Goal: Task Accomplishment & Management: Use online tool/utility

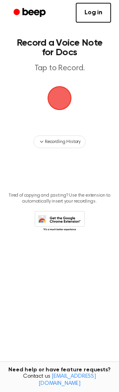
click at [93, 15] on link "Log in" at bounding box center [93, 13] width 35 height 20
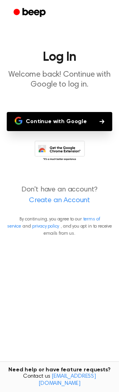
click at [58, 119] on button "Continue with Google" at bounding box center [60, 121] width 106 height 19
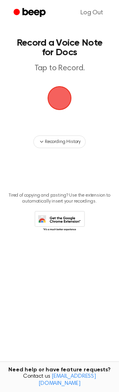
click at [58, 100] on span "button" at bounding box center [59, 98] width 22 height 22
click at [58, 100] on span "button" at bounding box center [60, 98] width 24 height 24
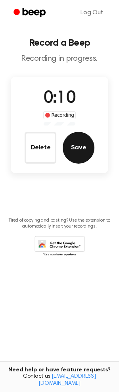
click at [86, 152] on button "Save" at bounding box center [79, 148] width 32 height 32
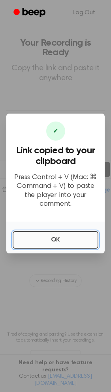
click at [60, 238] on button "OK" at bounding box center [56, 239] width 86 height 17
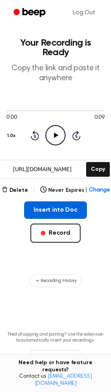
click at [60, 211] on button "Insert into Doc" at bounding box center [55, 209] width 63 height 17
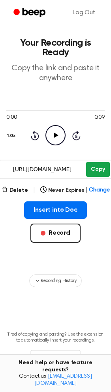
click at [98, 167] on button "Copy" at bounding box center [97, 169] width 23 height 15
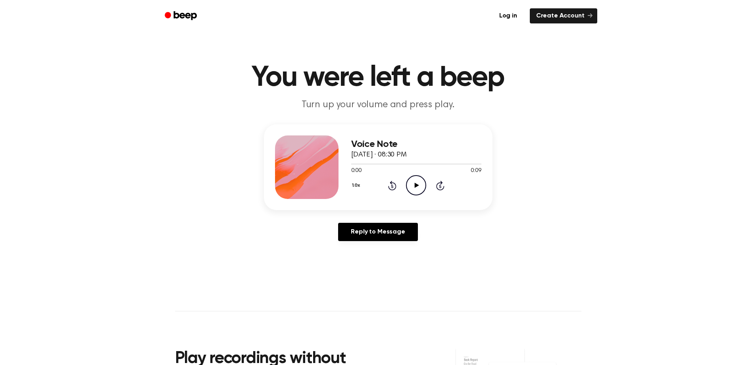
click at [419, 186] on icon "Play Audio" at bounding box center [416, 185] width 20 height 20
click at [414, 184] on icon "Pause Audio" at bounding box center [416, 185] width 20 height 20
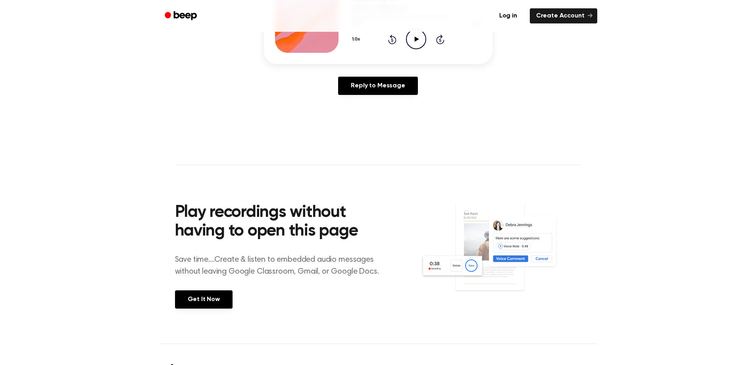
scroll to position [75, 0]
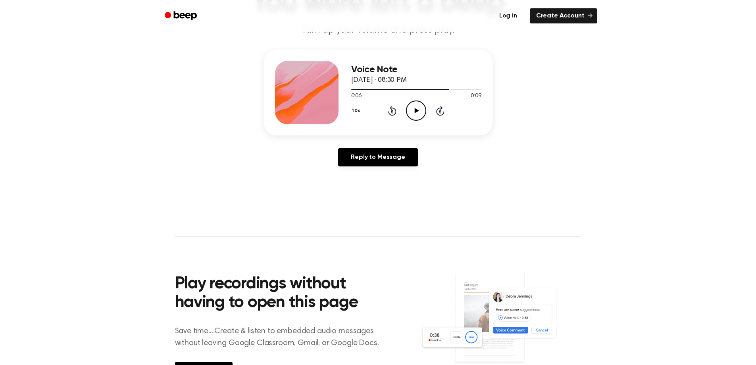
click at [515, 17] on link "Log in" at bounding box center [508, 16] width 34 height 18
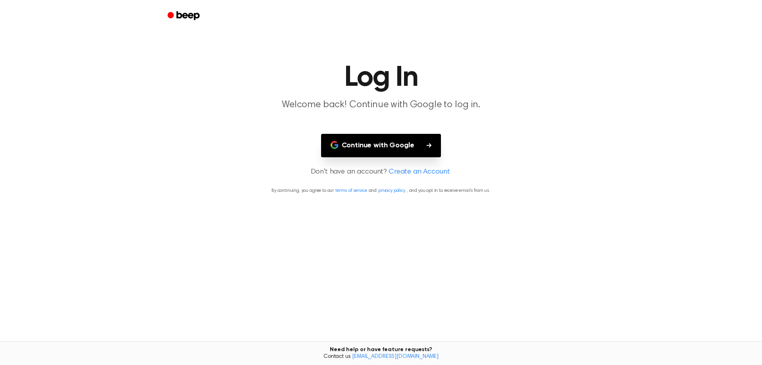
drag, startPoint x: 386, startPoint y: 145, endPoint x: 471, endPoint y: 156, distance: 86.0
click at [387, 145] on button "Continue with Google" at bounding box center [381, 145] width 120 height 23
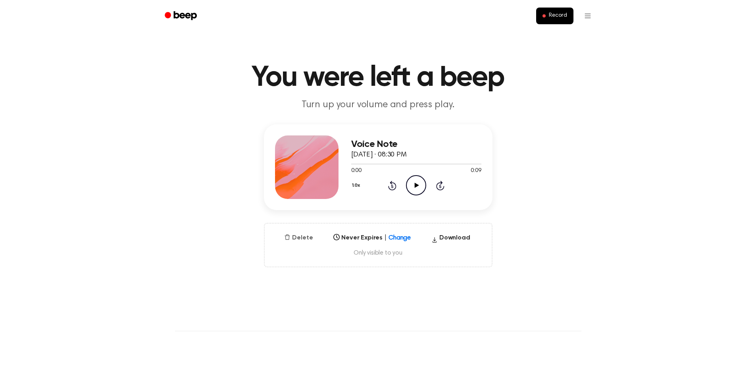
click at [304, 238] on button "Delete" at bounding box center [298, 238] width 35 height 10
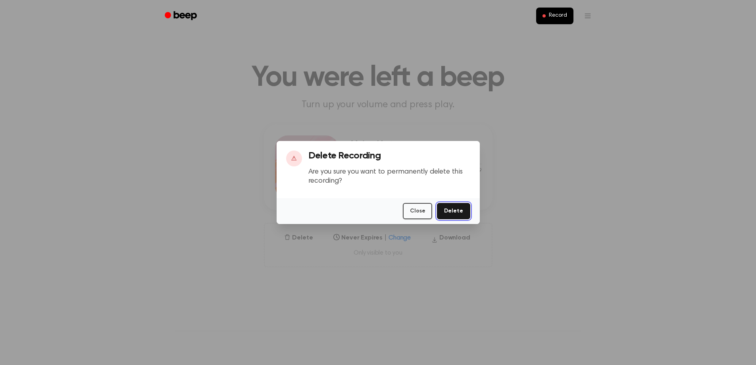
click at [448, 212] on button "Delete" at bounding box center [453, 211] width 33 height 16
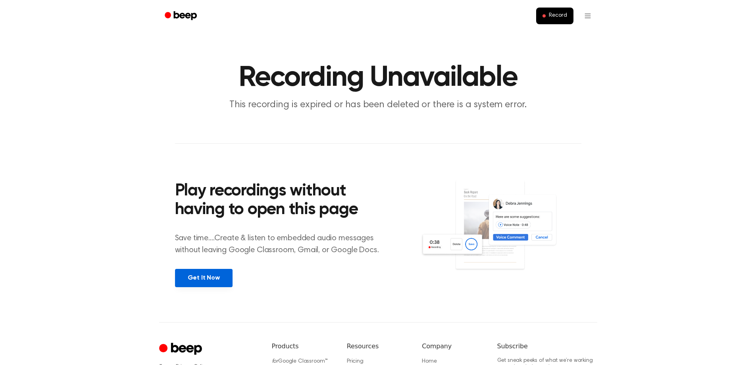
click at [206, 281] on link "Get It Now" at bounding box center [204, 278] width 58 height 18
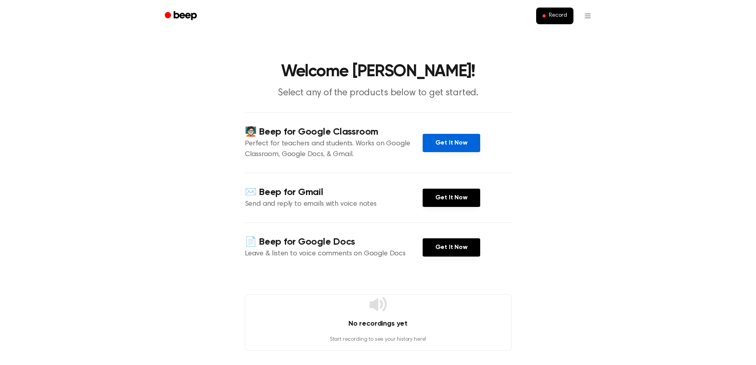
click at [450, 144] on link "Get It Now" at bounding box center [452, 143] width 58 height 18
